Goal: Task Accomplishment & Management: Use online tool/utility

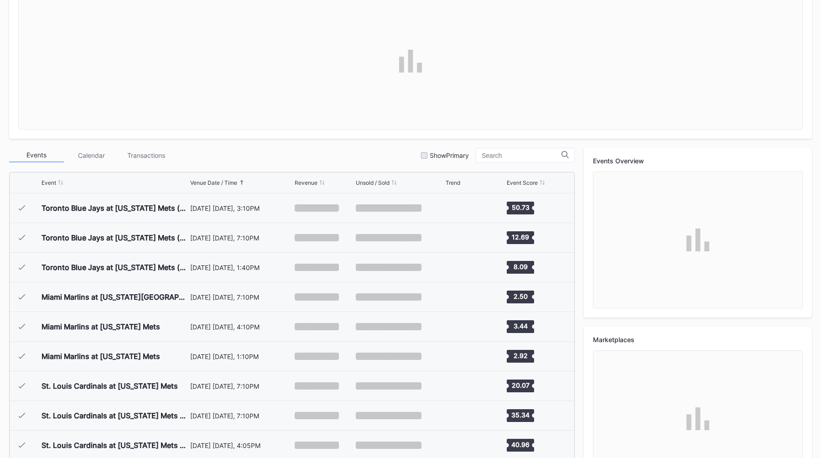
scroll to position [1869, 0]
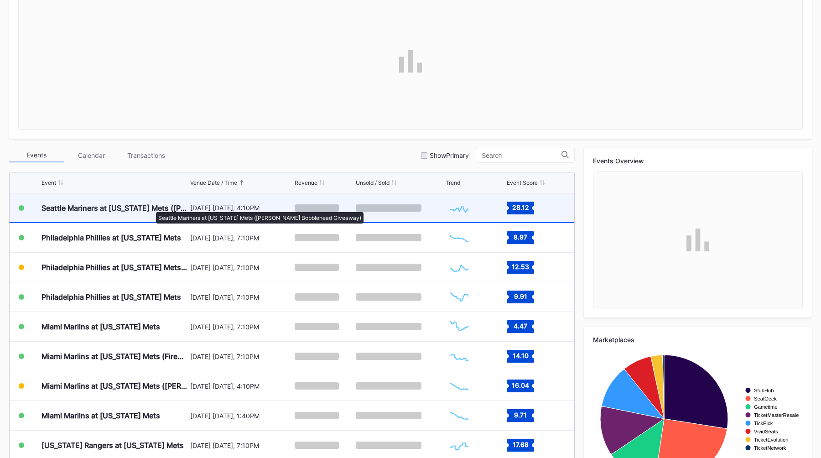
click at [158, 208] on div "Seattle Mariners at [US_STATE] Mets ([PERSON_NAME] Bobblehead Giveaway)" at bounding box center [115, 208] width 146 height 9
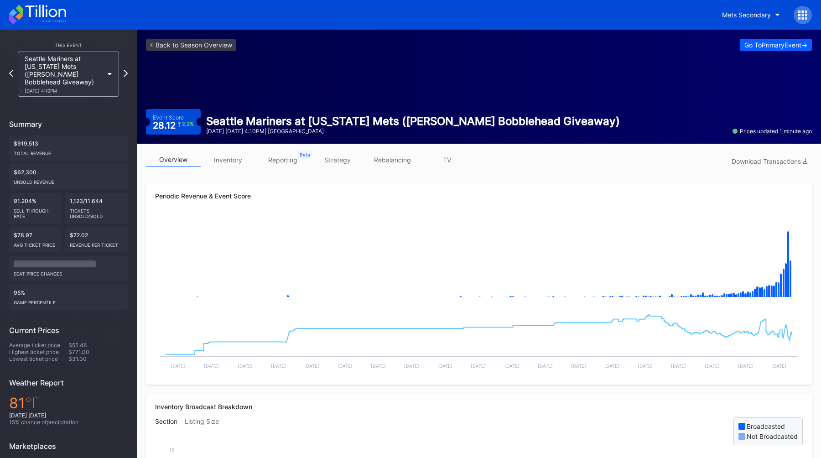
click at [337, 161] on link "strategy" at bounding box center [337, 160] width 55 height 14
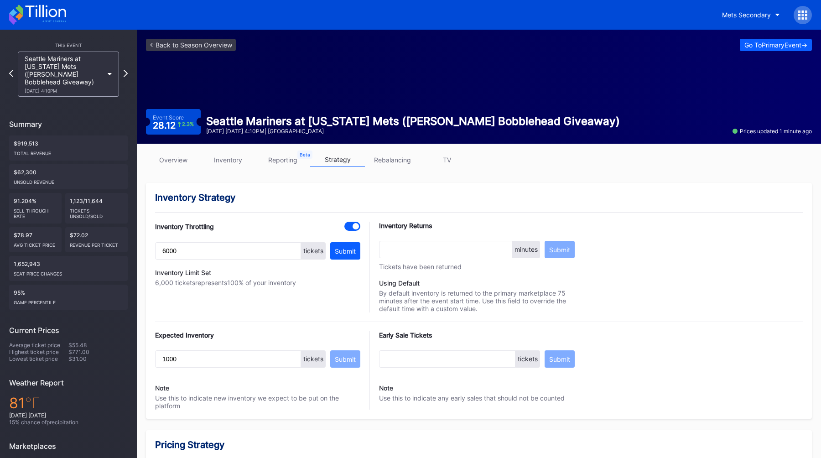
click at [174, 159] on link "overview" at bounding box center [173, 160] width 55 height 14
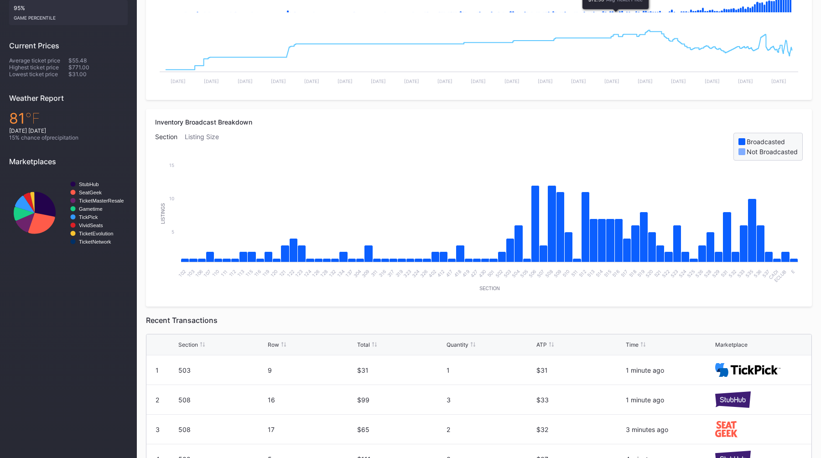
scroll to position [421, 0]
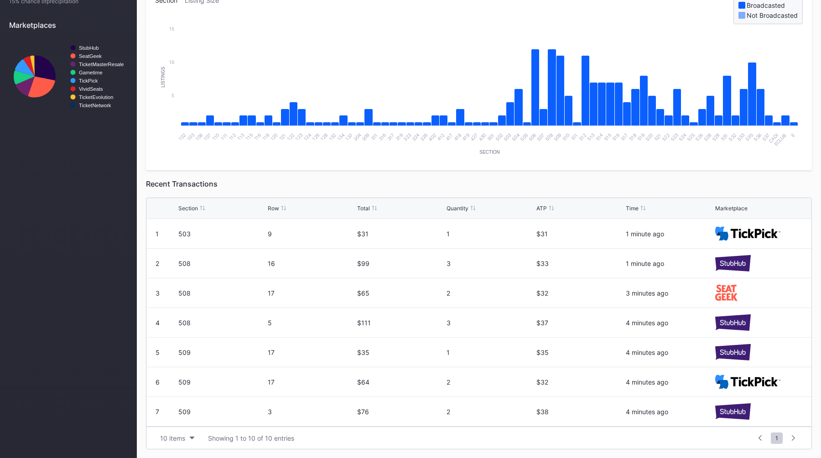
click at [475, 182] on div "Recent Transactions" at bounding box center [479, 183] width 666 height 9
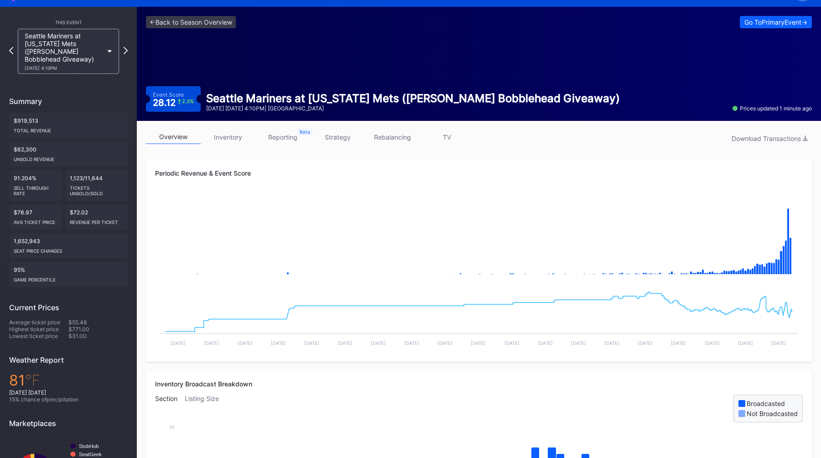
scroll to position [10, 0]
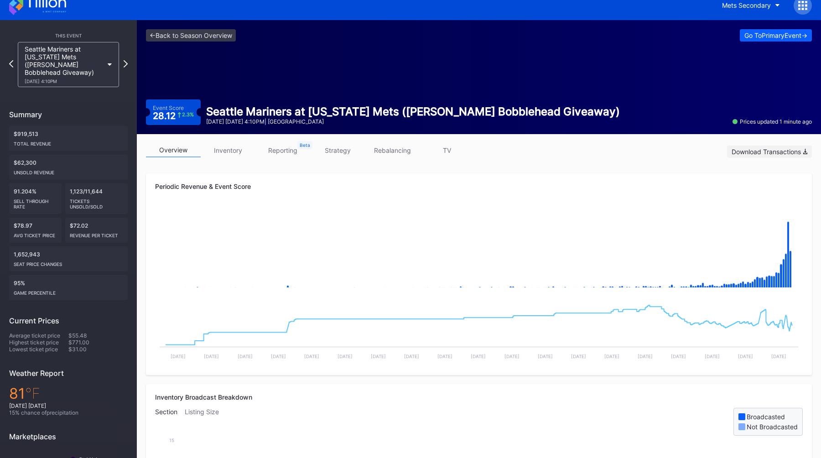
click at [741, 153] on div "Download Transactions" at bounding box center [770, 152] width 76 height 8
click at [268, 156] on link "reporting" at bounding box center [283, 150] width 55 height 14
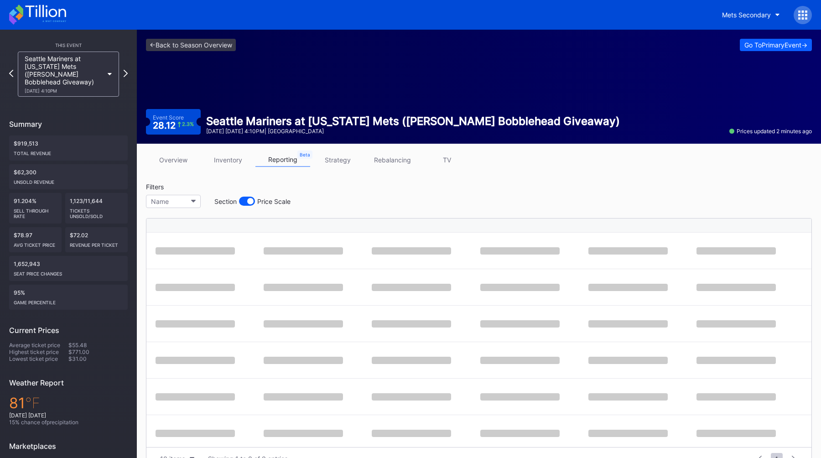
click at [249, 205] on div at bounding box center [247, 201] width 16 height 9
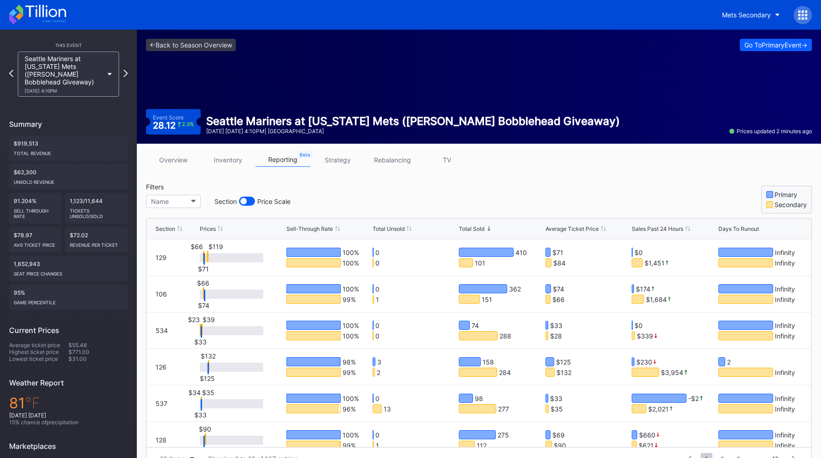
click at [399, 229] on div "Total Unsold" at bounding box center [389, 228] width 32 height 7
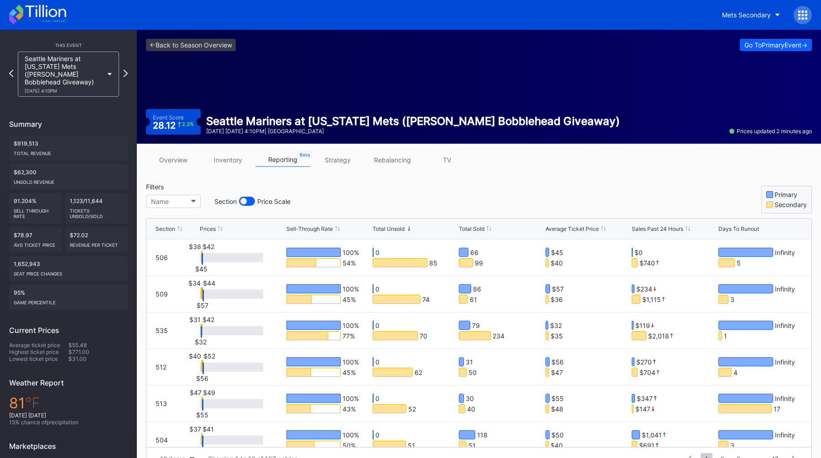
click at [439, 204] on div "Filters Name Section Price Scale Primary Secondary" at bounding box center [479, 198] width 666 height 31
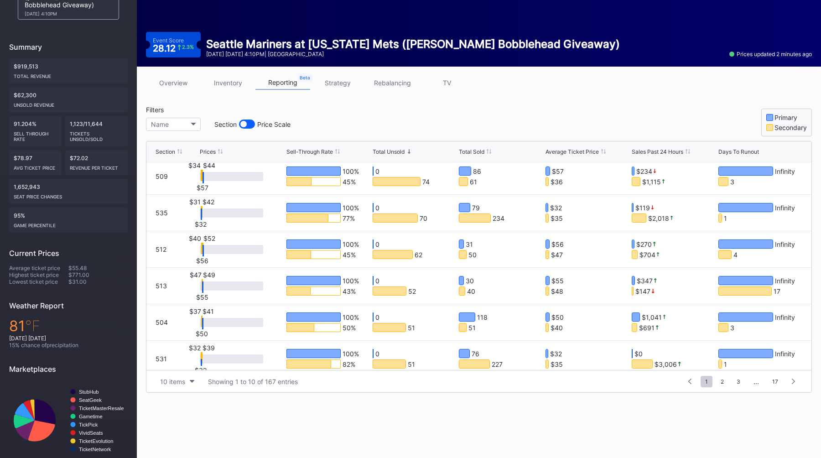
scroll to position [52, 0]
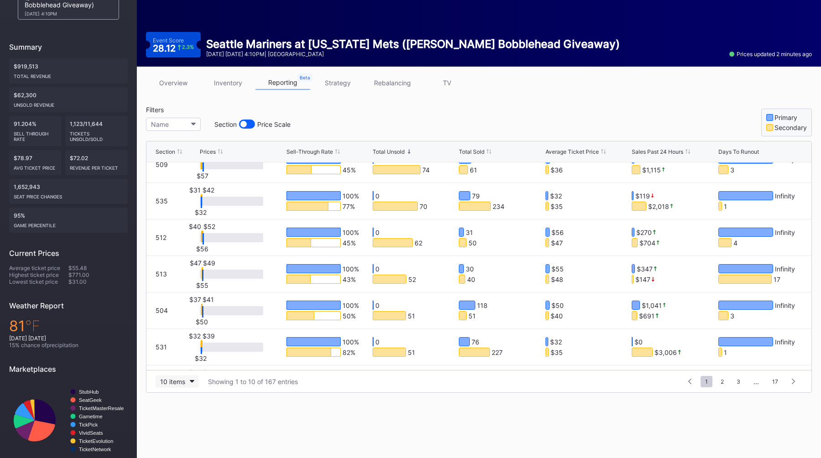
click at [176, 382] on div "10 items" at bounding box center [172, 382] width 25 height 8
click at [187, 362] on div "200 items" at bounding box center [177, 358] width 43 height 17
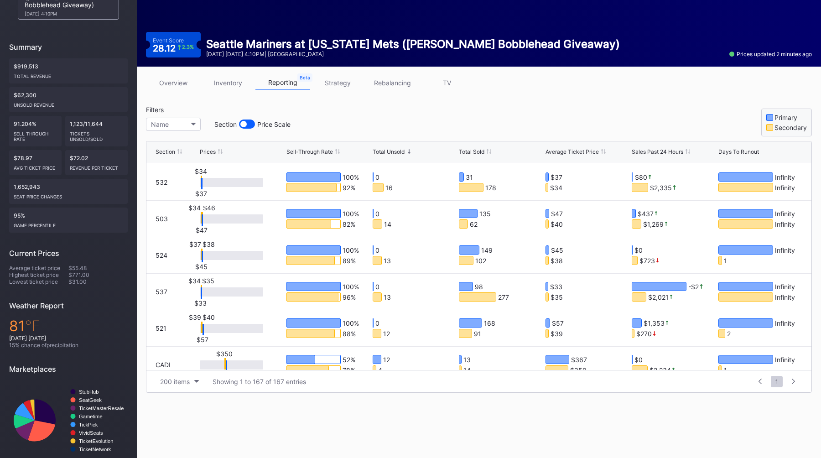
scroll to position [794, 0]
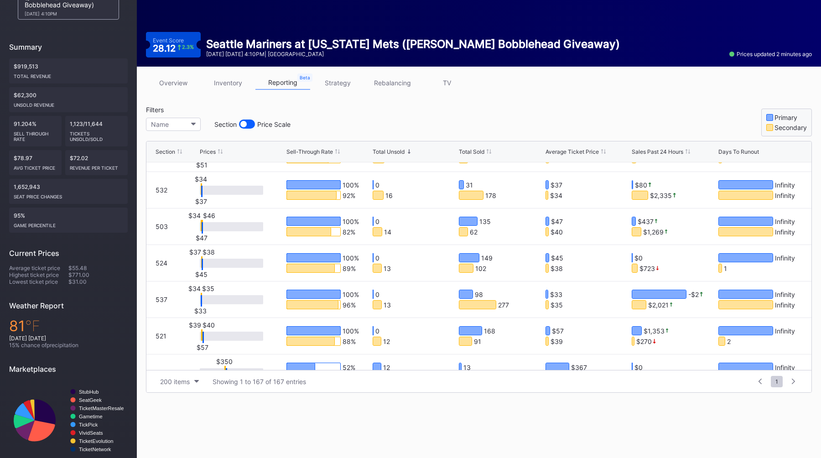
click at [368, 120] on div "Filters Name Section Price Scale Primary Secondary" at bounding box center [479, 121] width 666 height 31
